Goal: Information Seeking & Learning: Learn about a topic

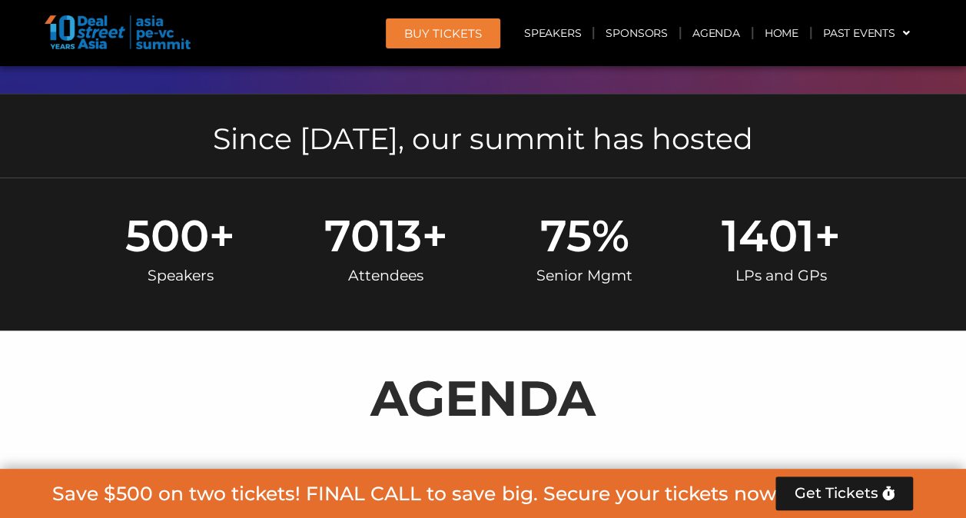
click at [292, 370] on p "AGENDA" at bounding box center [483, 398] width 861 height 74
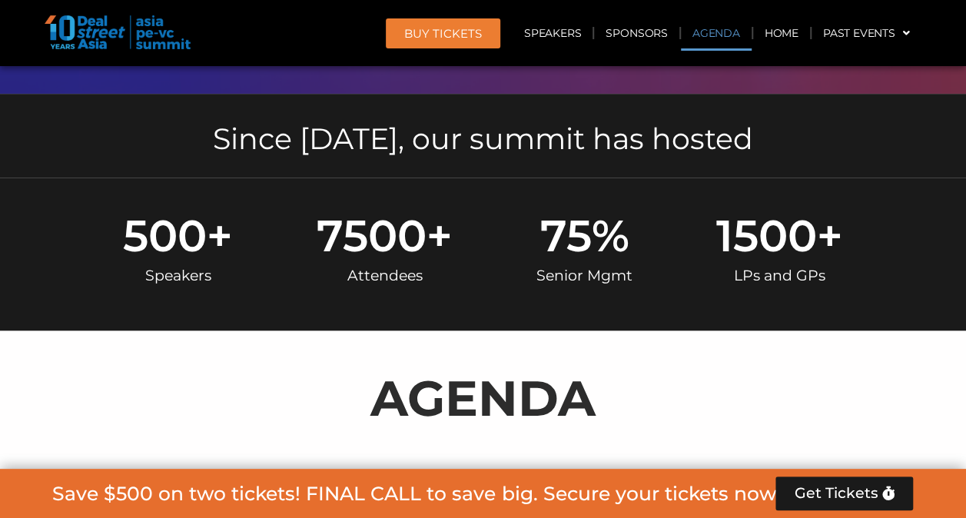
scroll to position [999, 0]
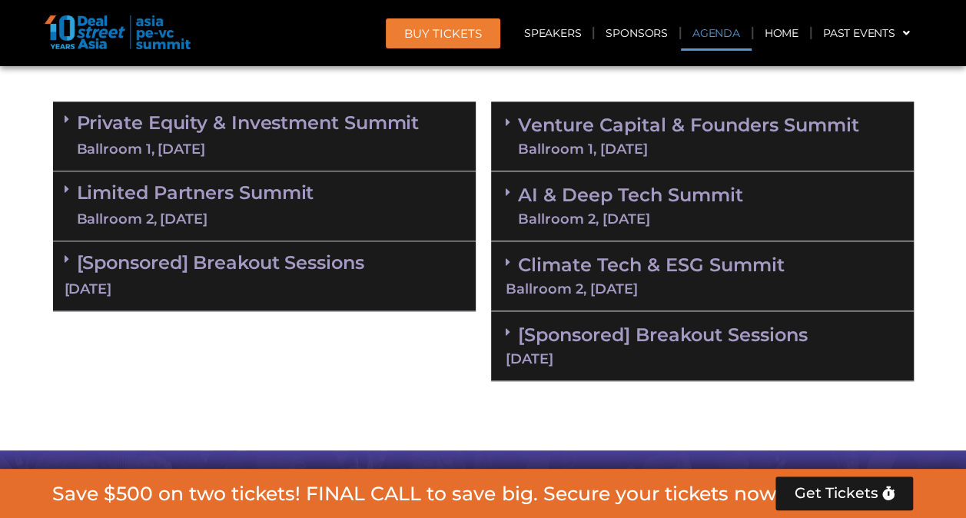
click at [581, 270] on link "Climate Tech & ESG Summit Ballroom 2, [DATE]" at bounding box center [702, 275] width 393 height 42
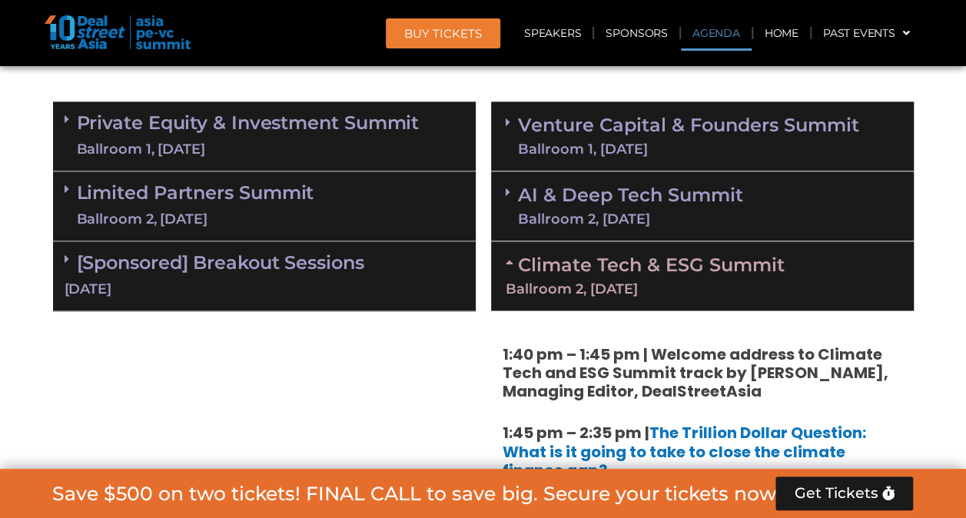
click at [581, 270] on link "Climate Tech & ESG Summit Ballroom 2, [DATE]" at bounding box center [702, 275] width 393 height 42
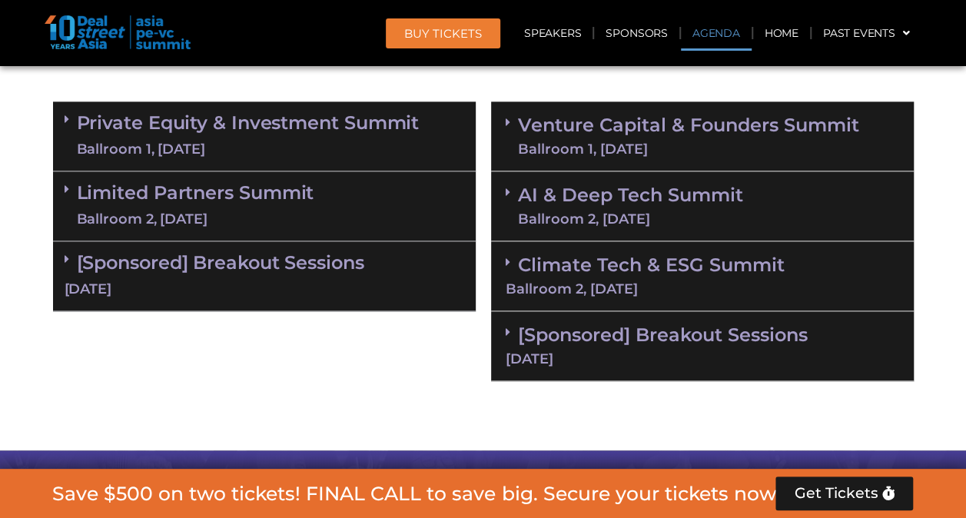
click at [583, 217] on div "Ballroom 2, [DATE]" at bounding box center [630, 219] width 225 height 14
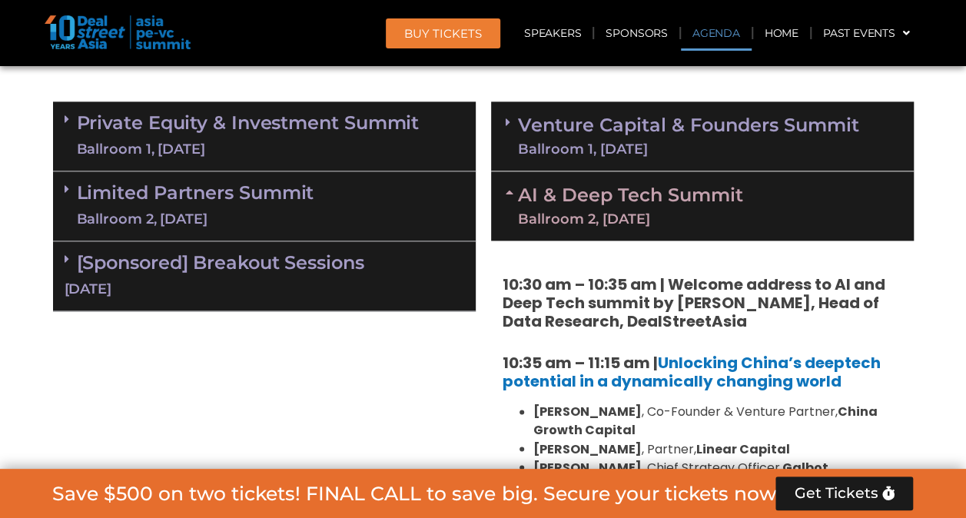
click at [530, 132] on link "Venture Capital & Founders​ Summit Ballroom 1, [DATE]" at bounding box center [688, 136] width 341 height 40
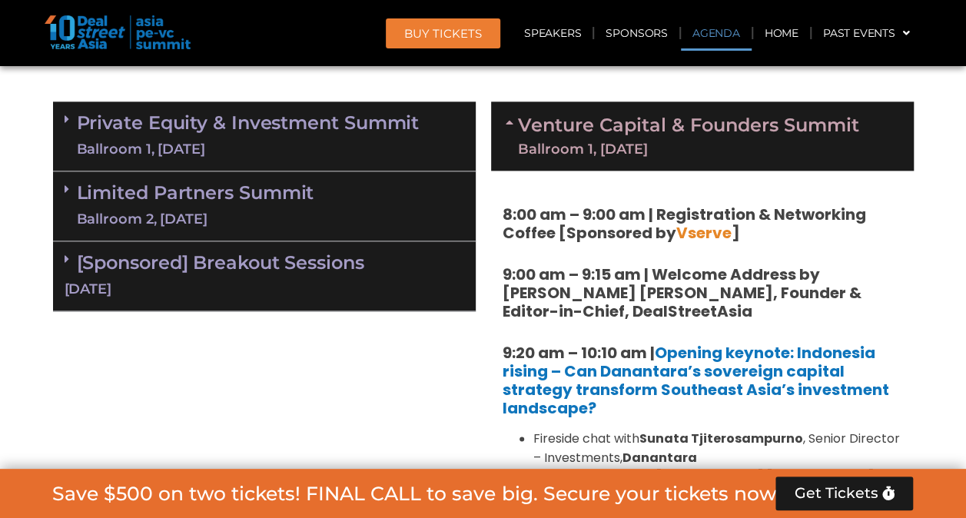
click at [387, 128] on link "Private Equity & Investment Summit Ballroom 1, [DATE]" at bounding box center [248, 136] width 343 height 46
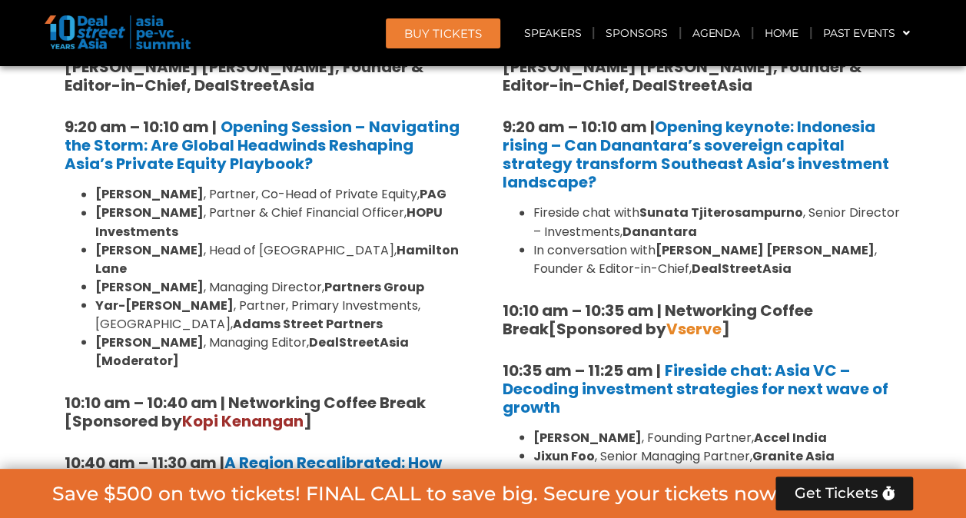
scroll to position [1229, 0]
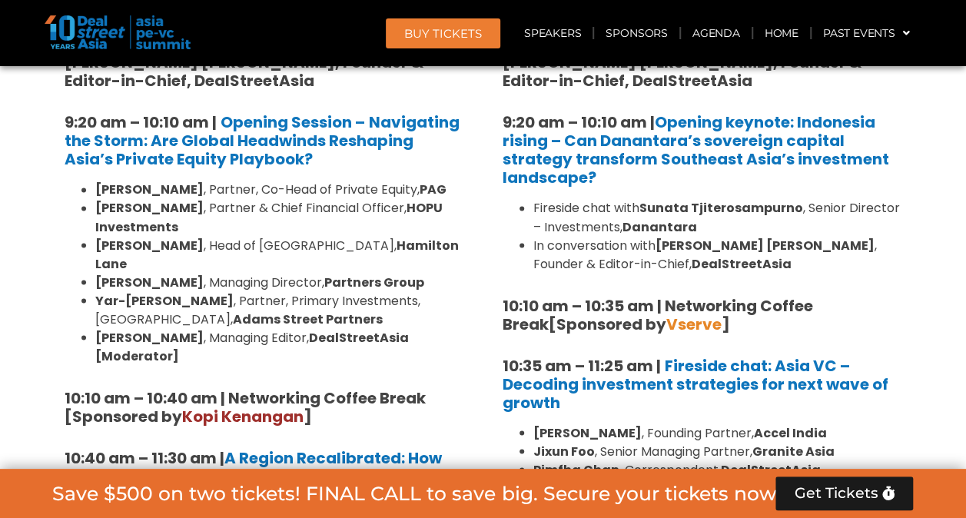
click at [307, 234] on li "[PERSON_NAME] , Partner & Chief Financial Officer, HOPU Investments" at bounding box center [279, 217] width 369 height 37
click at [433, 291] on li "[PERSON_NAME] , Partner, Primary Investments, [GEOGRAPHIC_DATA], [PERSON_NAME] …" at bounding box center [279, 309] width 369 height 37
click at [456, 301] on li "[PERSON_NAME] , Partner, Primary Investments, [GEOGRAPHIC_DATA], [PERSON_NAME] …" at bounding box center [279, 309] width 369 height 37
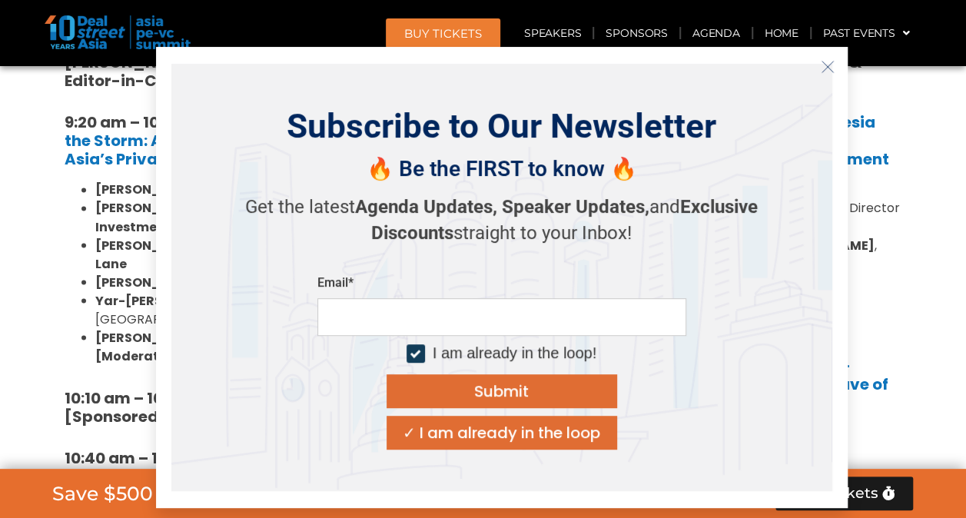
click at [828, 64] on icon "Close" at bounding box center [828, 67] width 14 height 14
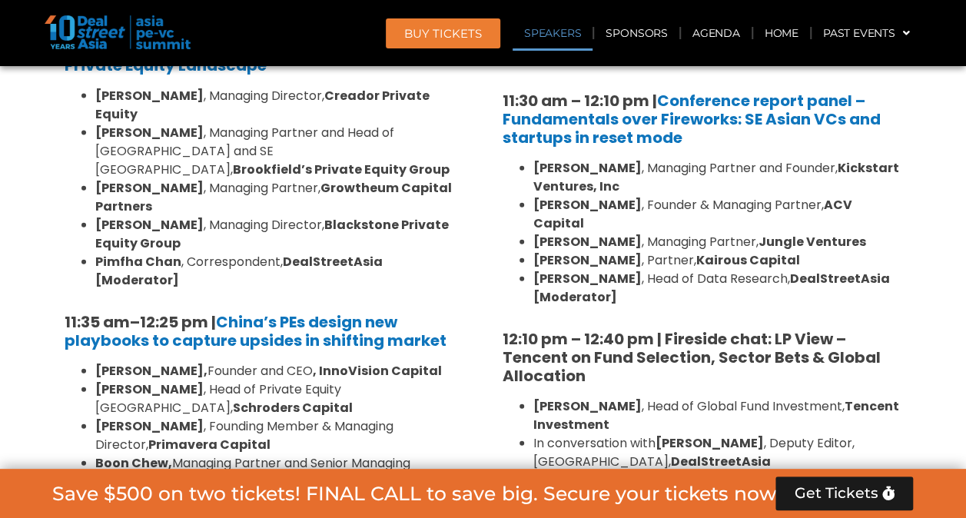
scroll to position [1767, 0]
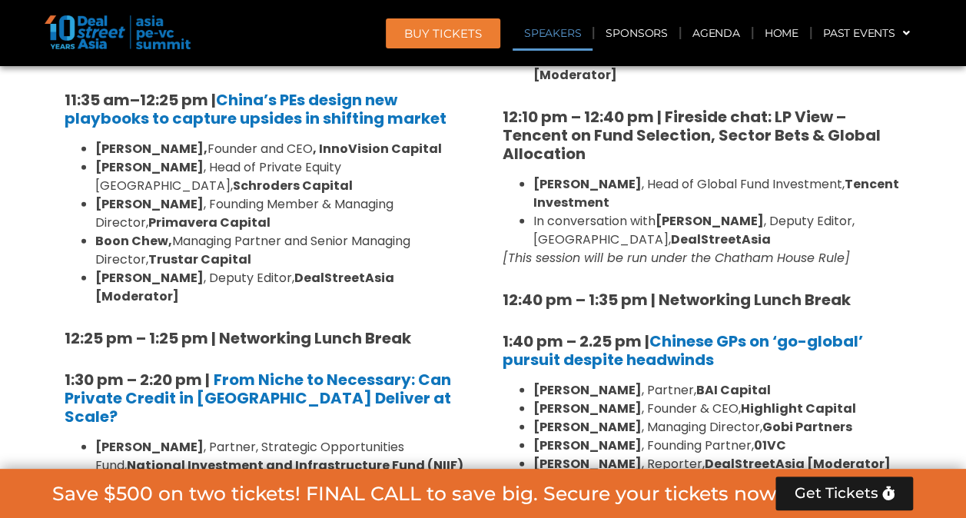
scroll to position [2075, 0]
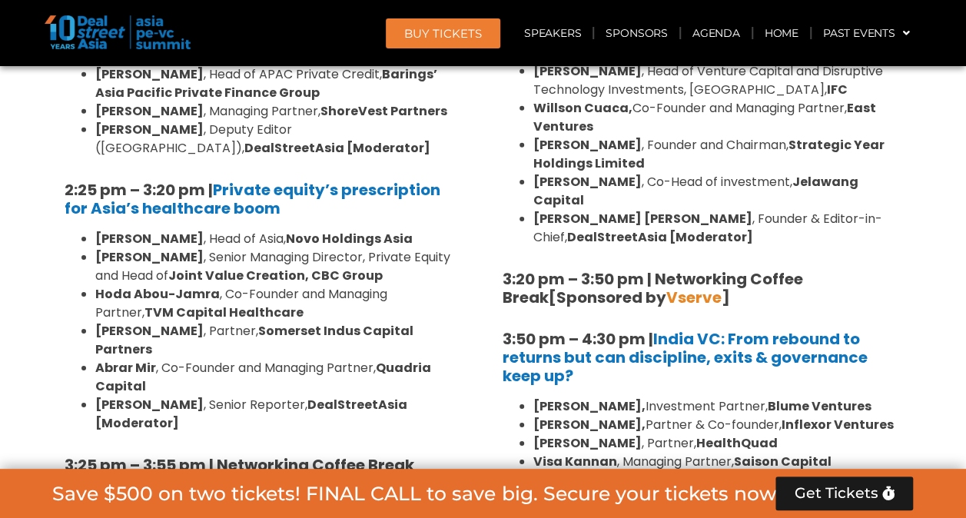
drag, startPoint x: 427, startPoint y: 221, endPoint x: 430, endPoint y: 239, distance: 17.9
click at [430, 239] on div "8:00 am – 9:00 am | Registration & Networking Coffee [Sponsored by [PERSON_NAME…" at bounding box center [264, 19] width 423 height 2463
drag, startPoint x: 430, startPoint y: 239, endPoint x: 495, endPoint y: 264, distance: 69.3
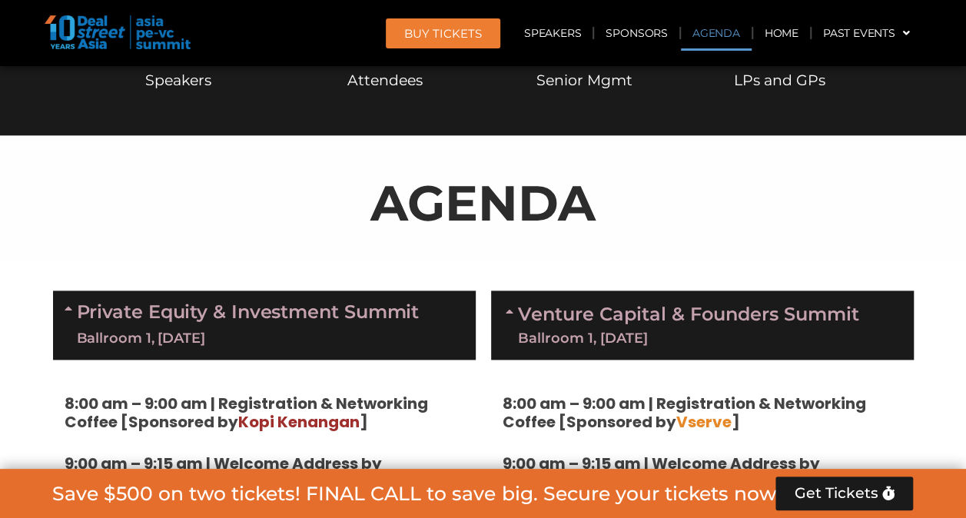
scroll to position [768, 0]
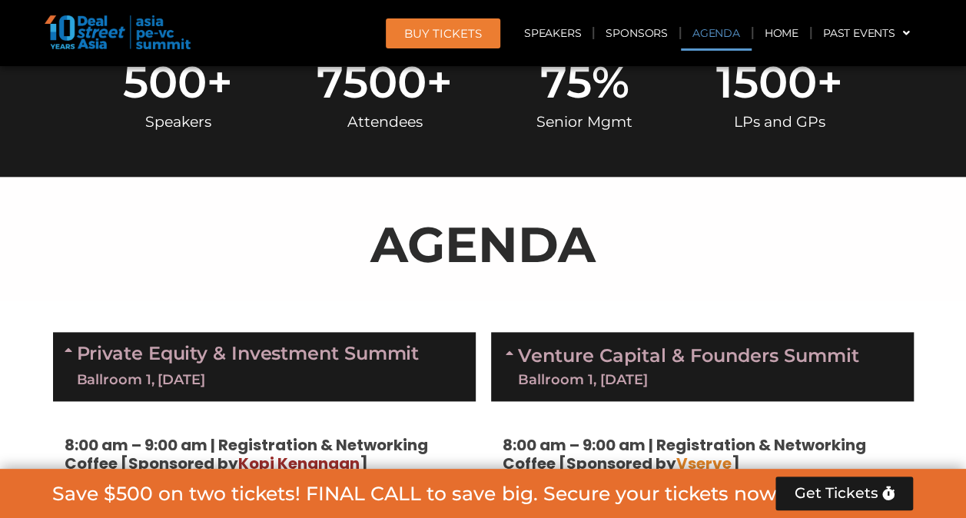
click at [479, 287] on div "AGENDA" at bounding box center [483, 250] width 861 height 86
click at [132, 358] on link "Private Equity & Investment Summit Ballroom 1, [DATE]" at bounding box center [248, 366] width 343 height 46
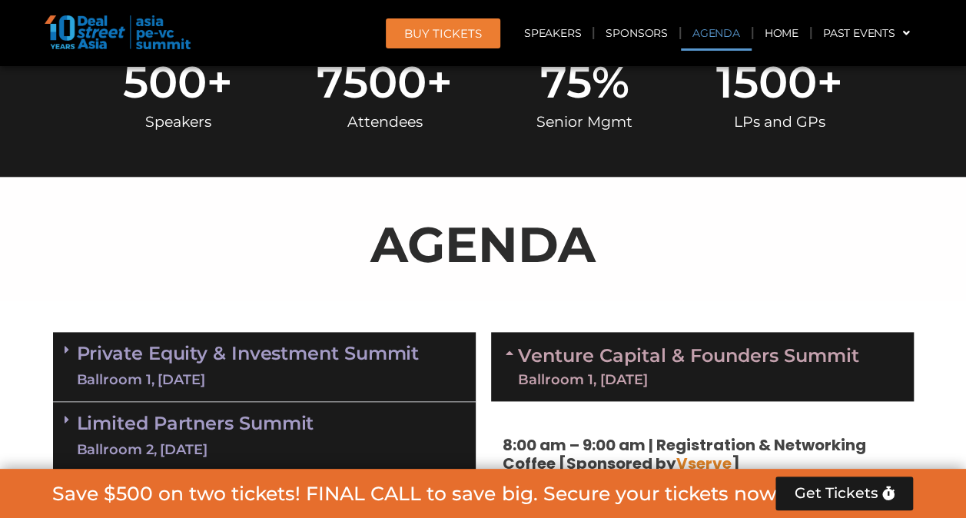
click at [154, 350] on link "Private Equity & Investment Summit Ballroom 1, [DATE]" at bounding box center [248, 366] width 343 height 46
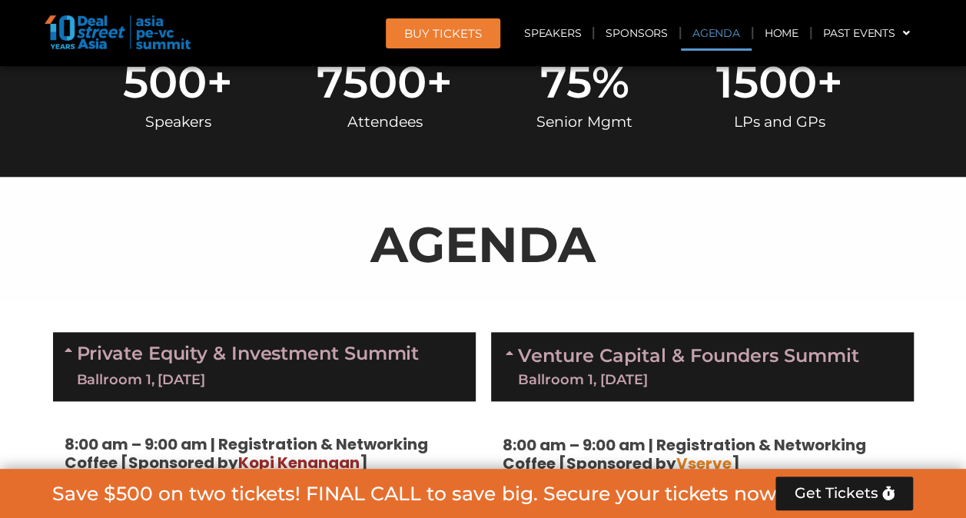
click at [615, 347] on link "Venture Capital & Founders​ Summit Ballroom 1, [DATE]" at bounding box center [688, 367] width 341 height 40
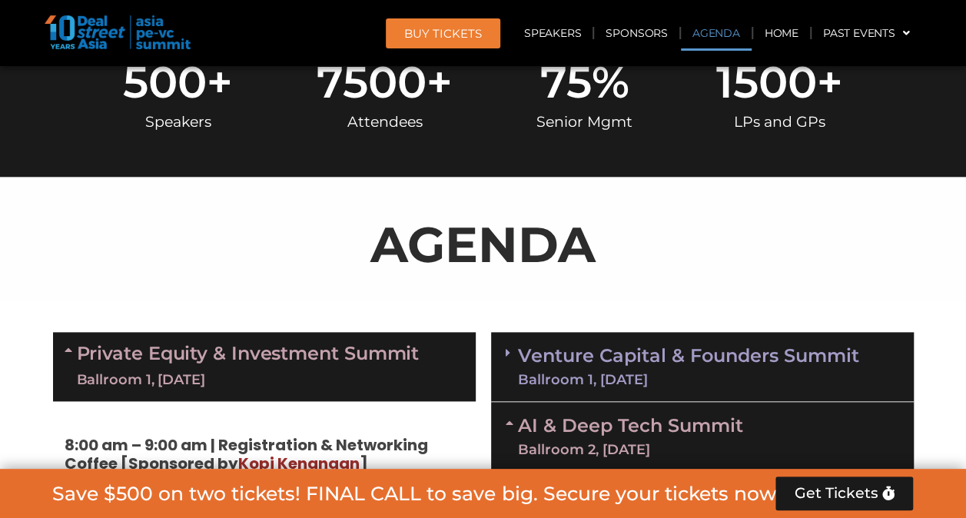
click at [365, 355] on link "Private Equity & Investment Summit Ballroom 1, [DATE]" at bounding box center [248, 366] width 343 height 46
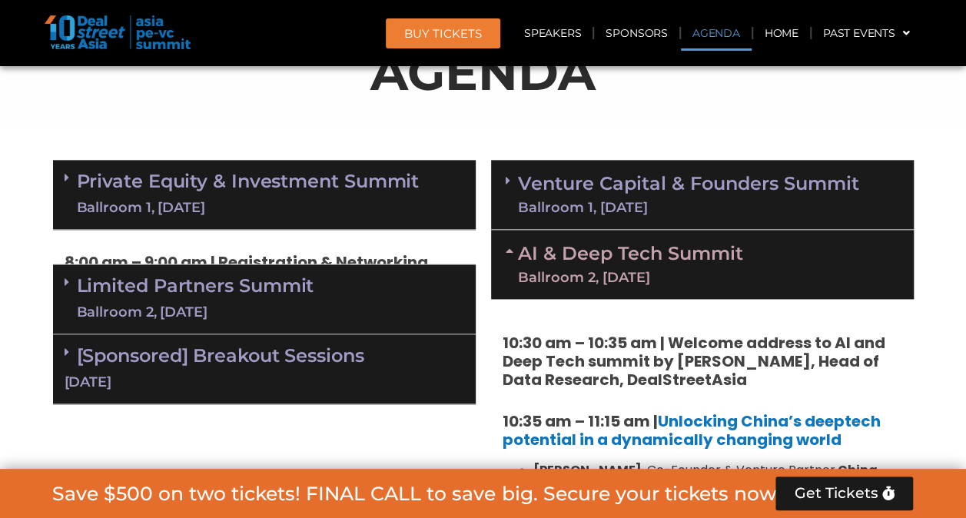
scroll to position [1076, 0]
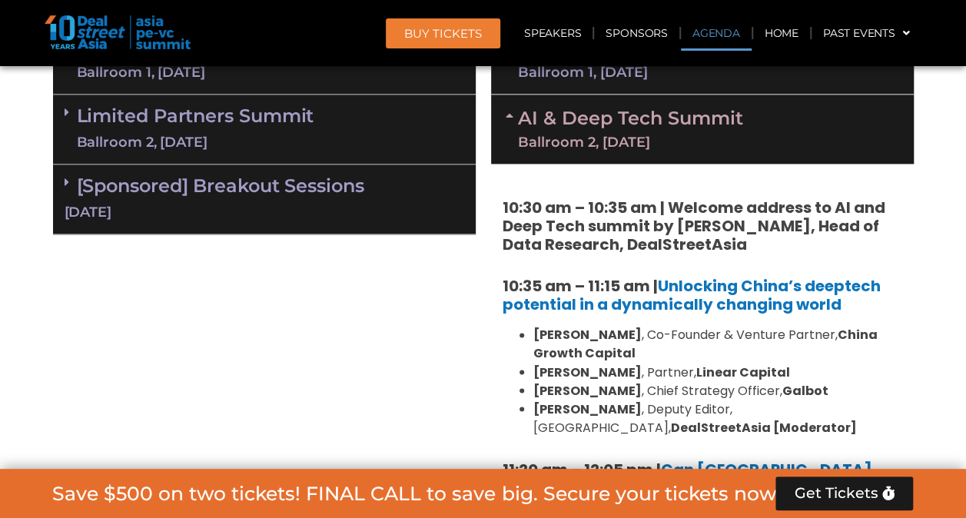
click at [350, 102] on div "Limited Partners [GEOGRAPHIC_DATA] 2, [DATE]" at bounding box center [264, 130] width 423 height 70
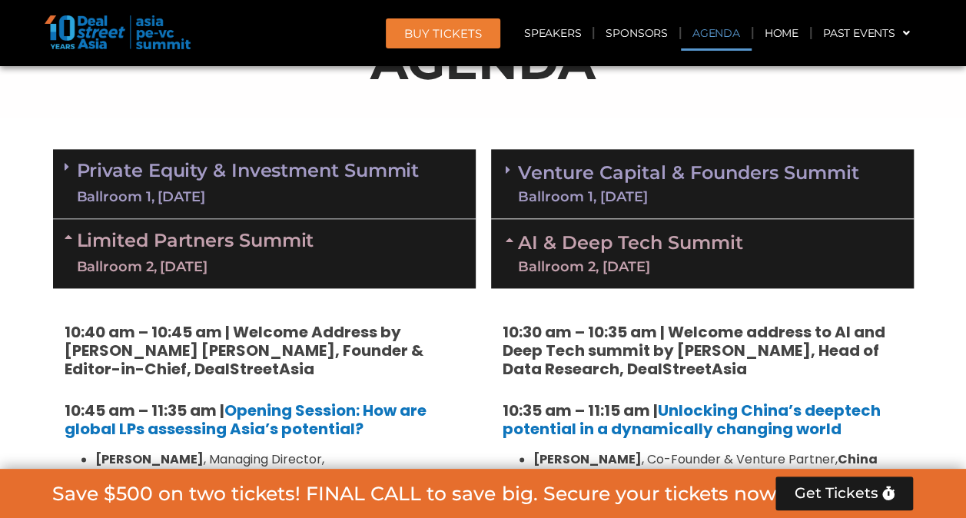
scroll to position [845, 0]
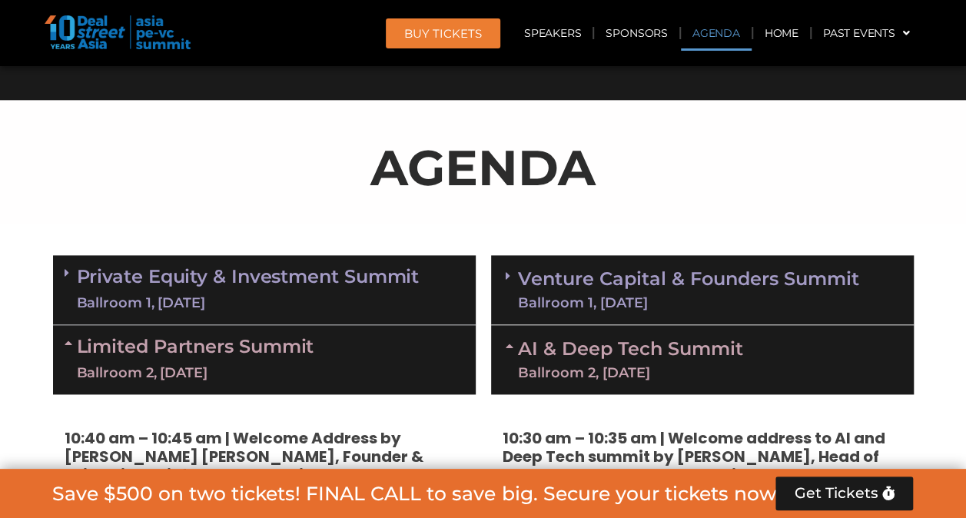
click at [258, 287] on link "Private Equity & Investment Summit Ballroom 1, [DATE]" at bounding box center [248, 290] width 343 height 46
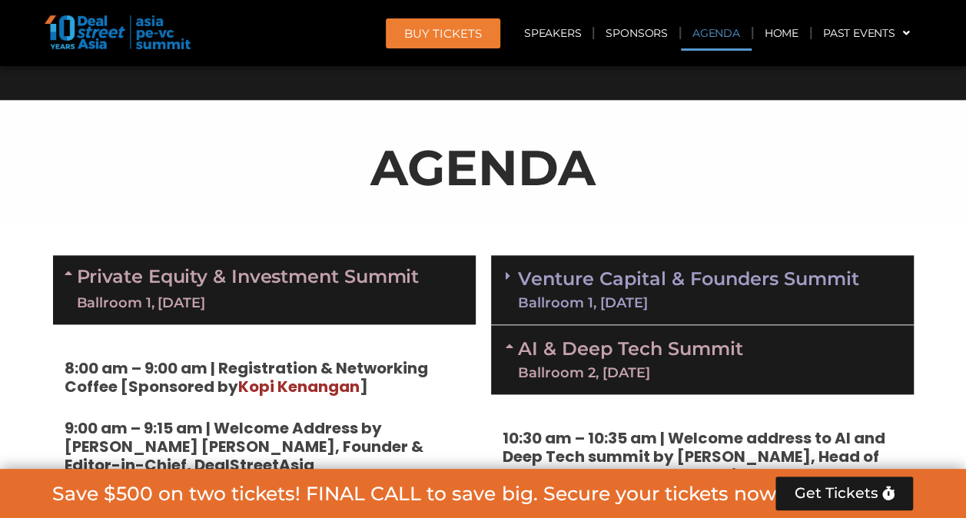
click at [665, 186] on p "AGENDA" at bounding box center [483, 168] width 861 height 74
